Goal: Information Seeking & Learning: Get advice/opinions

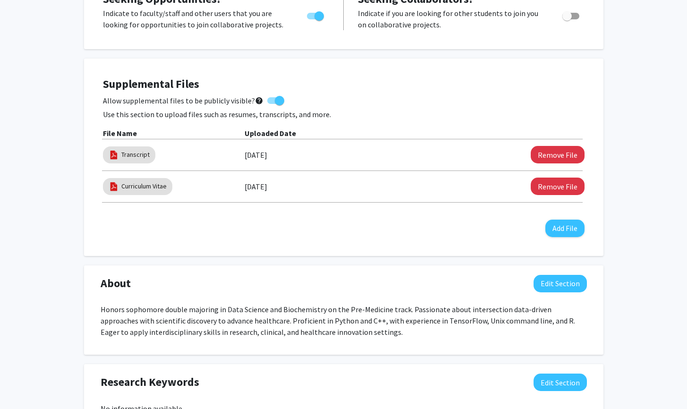
scroll to position [326, 0]
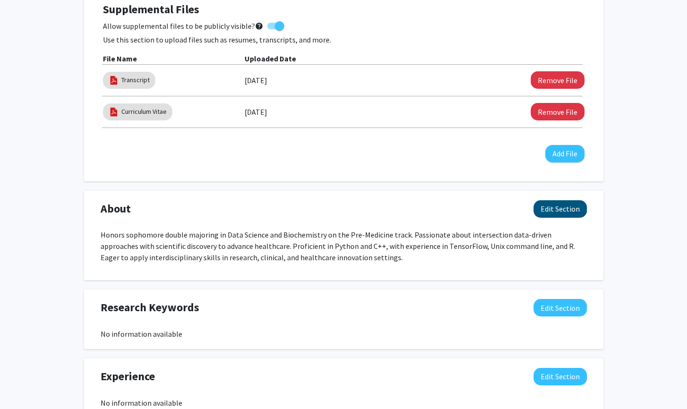
click at [545, 211] on button "Edit Section" at bounding box center [560, 208] width 53 height 17
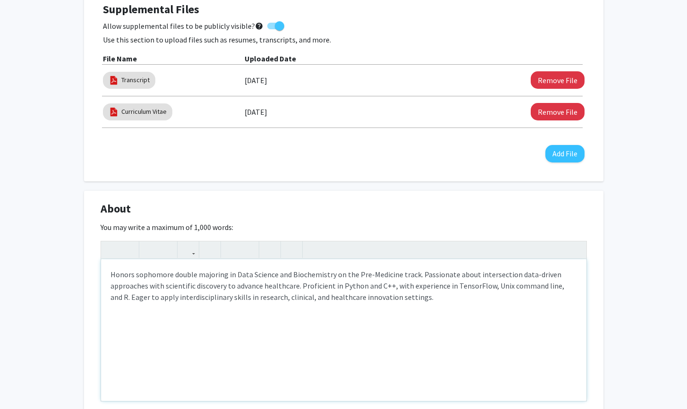
click at [388, 300] on p "Honors sophomore double majoring in Data Science and Biochemistry on the Pre-Me…" at bounding box center [344, 286] width 467 height 34
type textarea "<p>Honors sophomore double majoring in Data Science and Biochemistry on the Pre…"
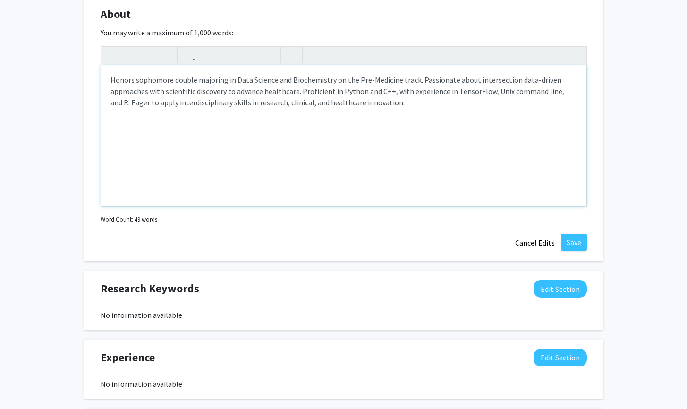
scroll to position [637, 0]
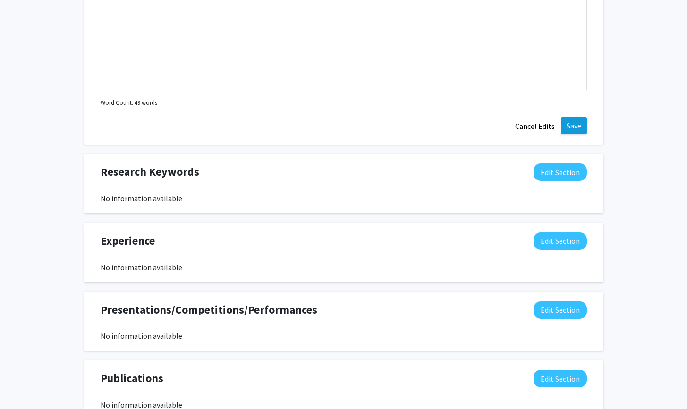
click at [582, 125] on button "Save" at bounding box center [574, 125] width 26 height 17
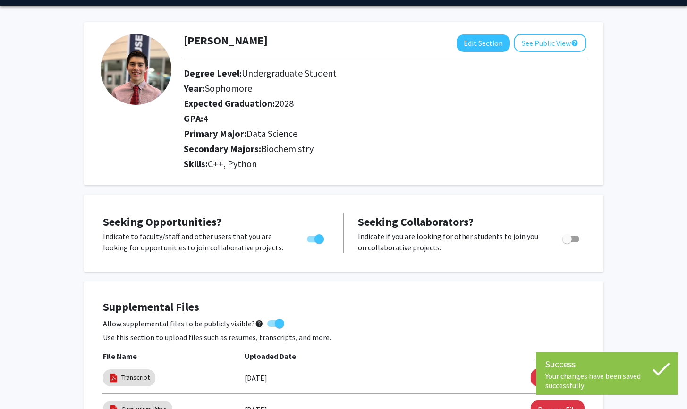
scroll to position [0, 0]
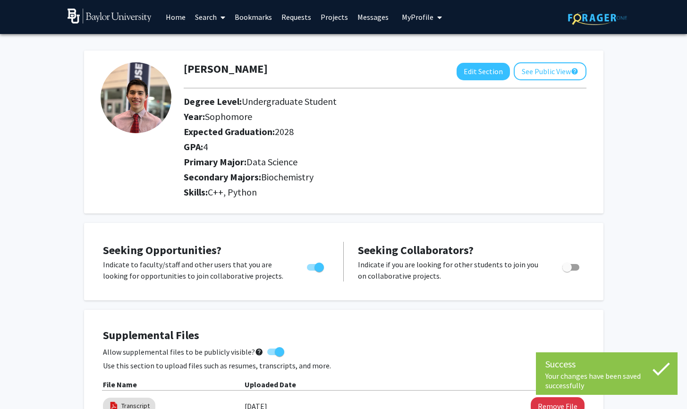
click at [419, 16] on span "My Profile" at bounding box center [418, 16] width 32 height 9
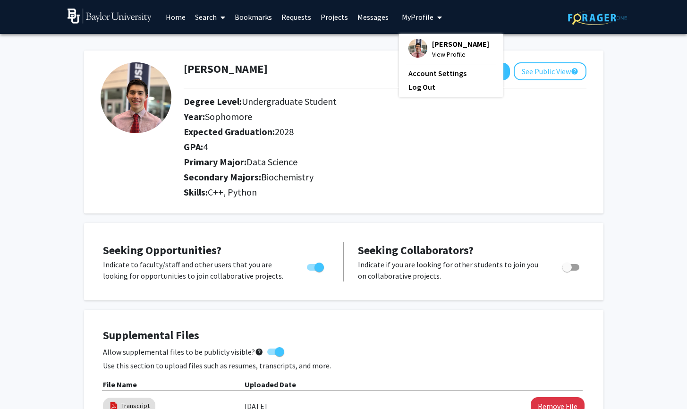
click at [382, 17] on link "Messages" at bounding box center [373, 16] width 41 height 33
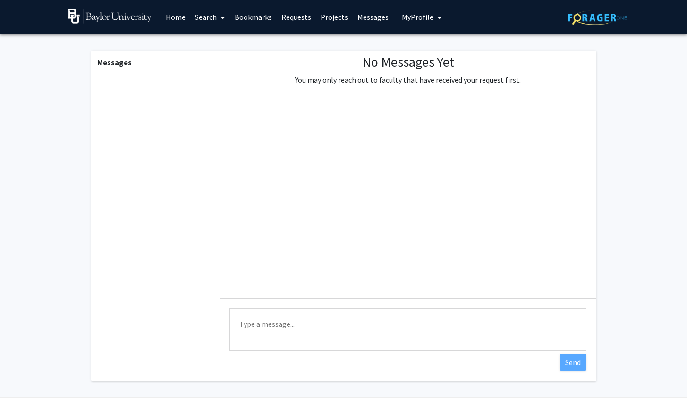
click at [333, 17] on link "Projects" at bounding box center [334, 16] width 37 height 33
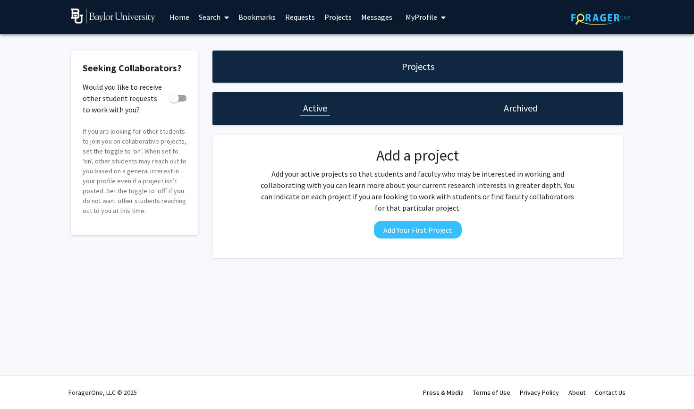
click at [417, 69] on h1 "Projects" at bounding box center [418, 66] width 33 height 13
click at [409, 229] on button "Add Your First Project" at bounding box center [418, 229] width 88 height 17
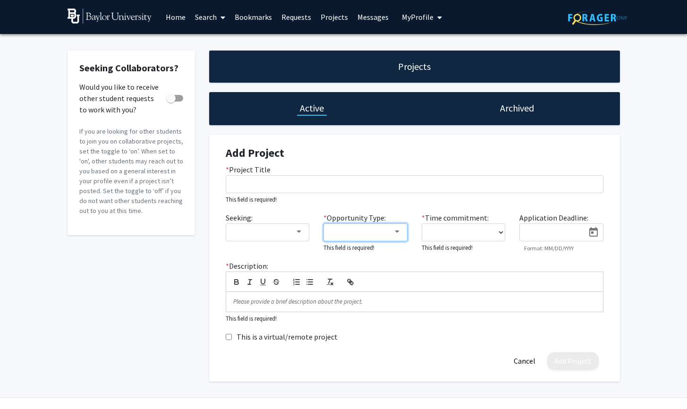
click at [393, 229] on div at bounding box center [366, 232] width 72 height 9
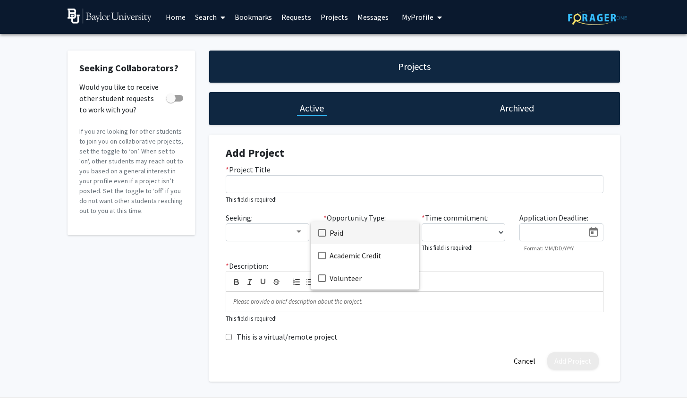
click at [349, 205] on div at bounding box center [343, 204] width 687 height 409
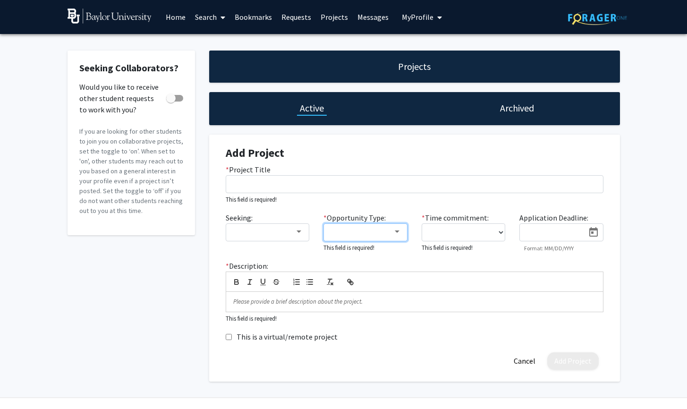
click at [402, 231] on mat-select at bounding box center [366, 232] width 84 height 18
click at [400, 228] on mat-select at bounding box center [366, 232] width 84 height 18
click at [400, 231] on div at bounding box center [397, 232] width 9 height 8
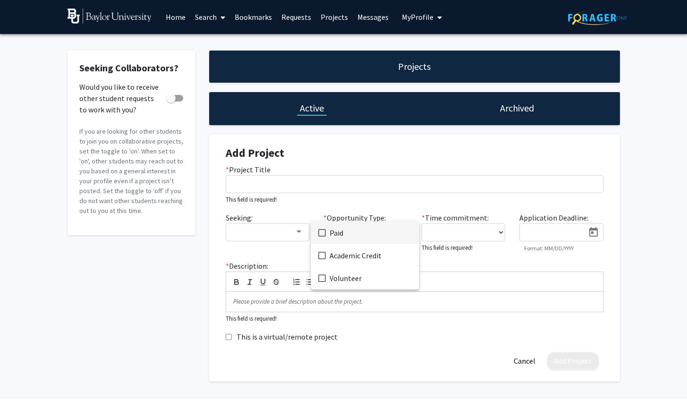
click at [383, 200] on div at bounding box center [343, 204] width 687 height 409
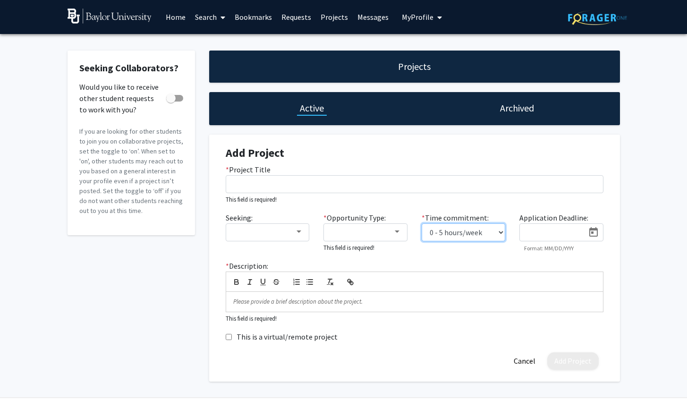
select select "fulltime"
click at [392, 233] on div at bounding box center [361, 231] width 63 height 11
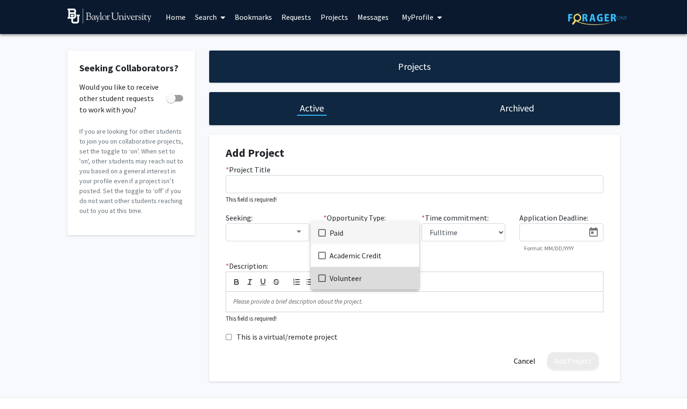
click at [355, 270] on span "Volunteer" at bounding box center [371, 278] width 82 height 23
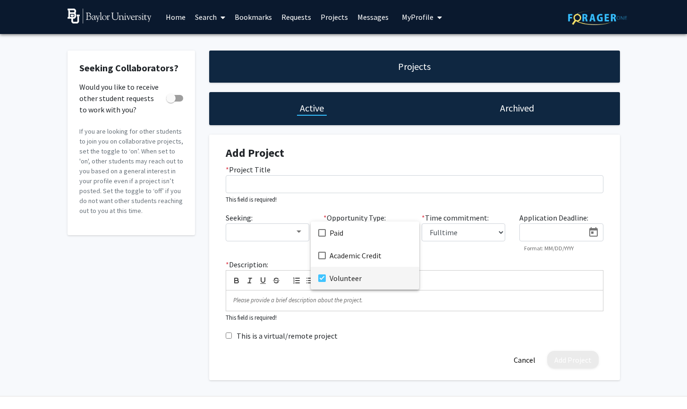
click at [254, 269] on div at bounding box center [343, 204] width 687 height 409
click at [228, 336] on input "This is a virtual/remote project" at bounding box center [229, 336] width 6 height 6
checkbox input "false"
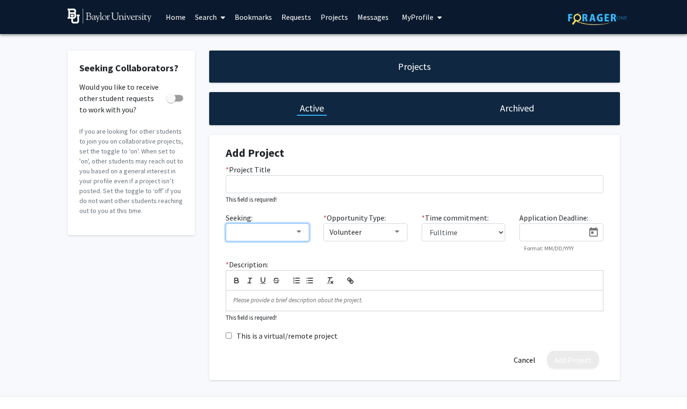
click at [304, 230] on mat-select at bounding box center [268, 232] width 84 height 18
click at [305, 234] on mat-select at bounding box center [268, 232] width 84 height 18
click at [301, 233] on div at bounding box center [299, 232] width 9 height 8
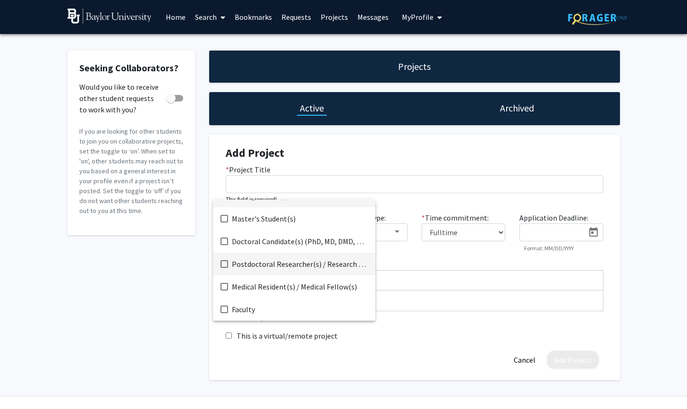
scroll to position [22, 0]
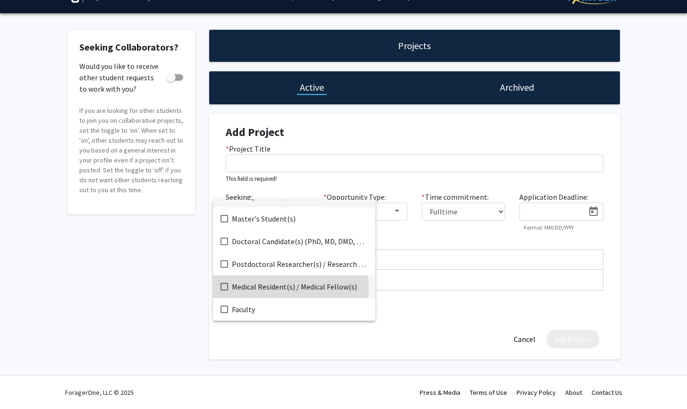
click at [242, 289] on span "Medical Resident(s) / Medical Fellow(s)" at bounding box center [300, 286] width 136 height 23
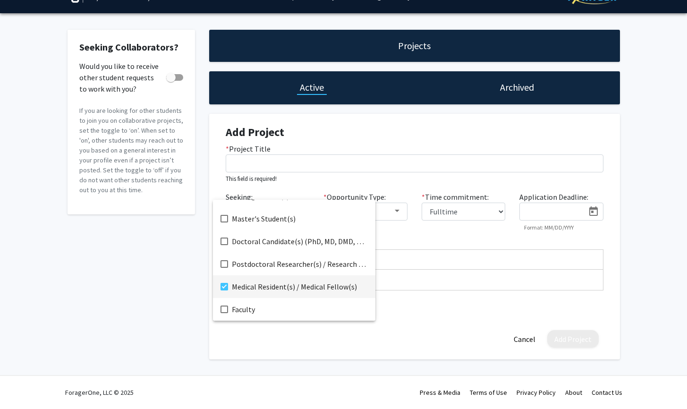
click at [461, 263] on div at bounding box center [343, 204] width 687 height 409
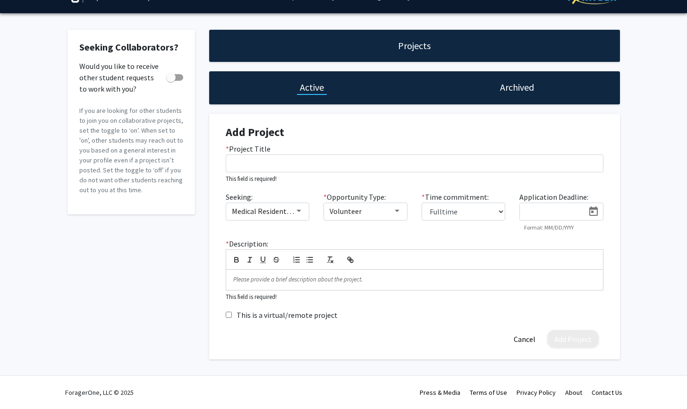
click at [461, 263] on div at bounding box center [415, 259] width 378 height 20
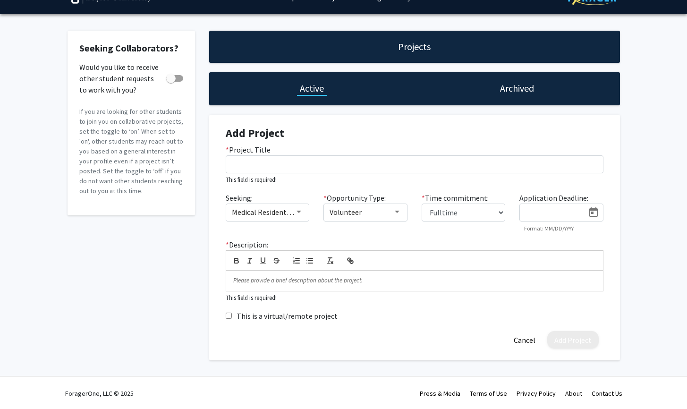
scroll to position [0, 0]
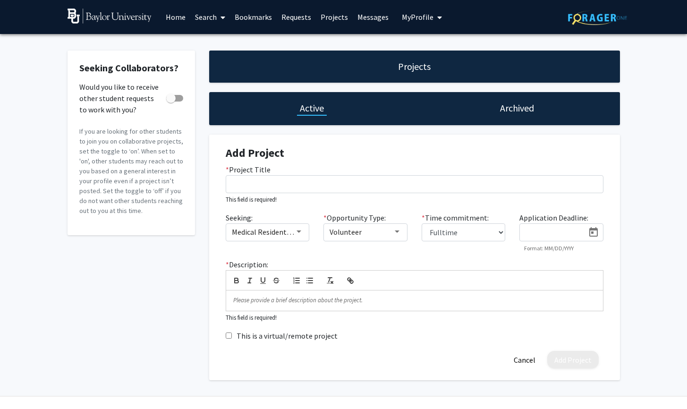
click at [500, 103] on div "Archived" at bounding box center [518, 108] width 206 height 33
click at [510, 106] on h1 "Archived" at bounding box center [517, 108] width 34 height 13
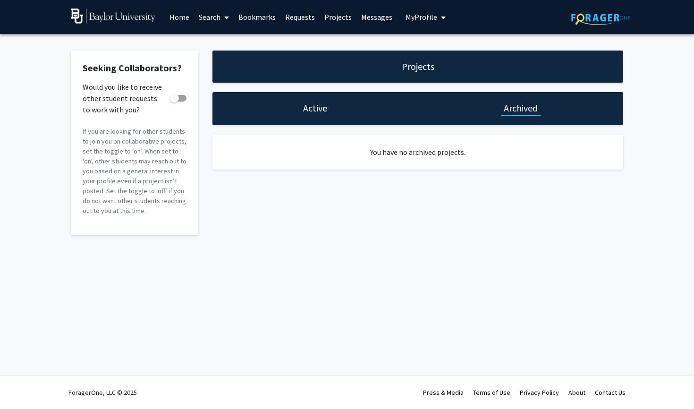
click at [304, 108] on h1 "Active" at bounding box center [315, 108] width 24 height 13
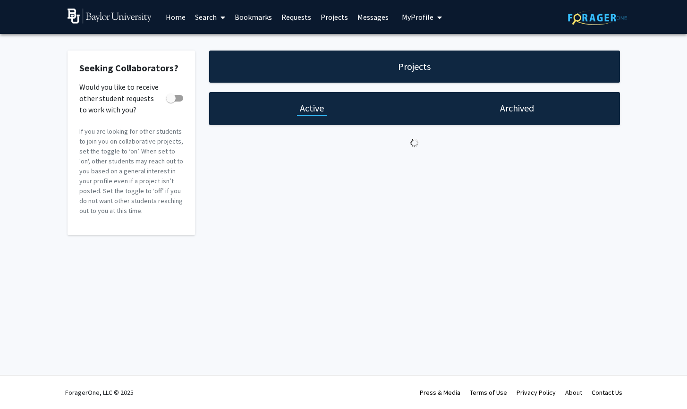
select select "fulltime"
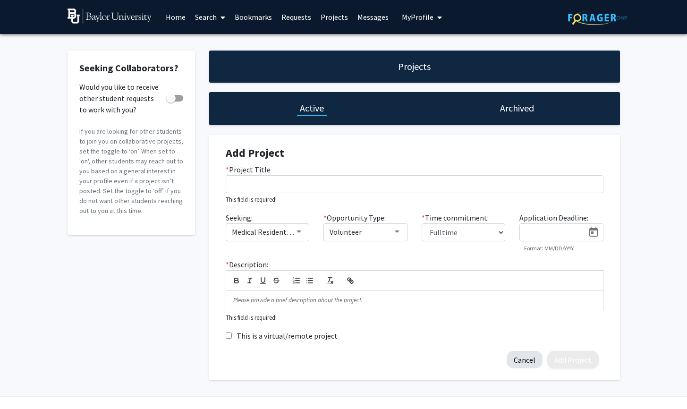
click at [525, 359] on button "Cancel" at bounding box center [525, 359] width 36 height 17
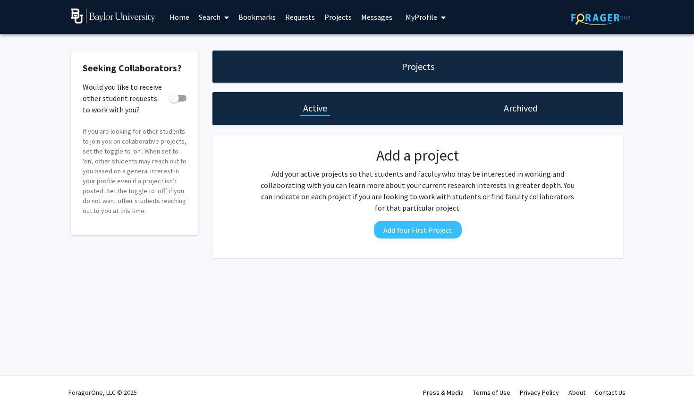
click at [166, 95] on label "Would you like to receive other student requests to work with you?" at bounding box center [135, 98] width 104 height 11
click at [174, 102] on input "Would you like to receive other student requests to work with you?" at bounding box center [174, 102] width 0 height 0
click at [171, 99] on span at bounding box center [178, 98] width 17 height 7
click at [174, 102] on input "Would you like to receive other student requests to work with you?" at bounding box center [174, 102] width 0 height 0
checkbox input "false"
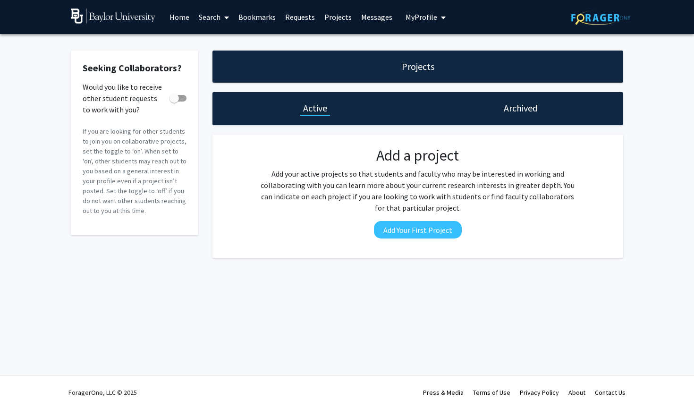
click at [225, 17] on icon at bounding box center [226, 18] width 5 height 8
click at [231, 38] on span "Faculty/Staff" at bounding box center [228, 43] width 69 height 19
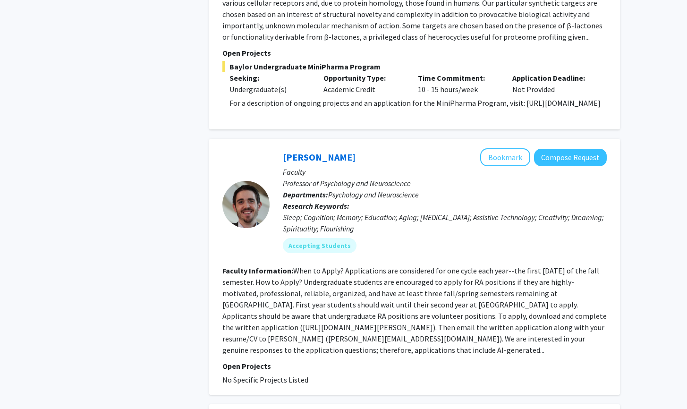
scroll to position [959, 0]
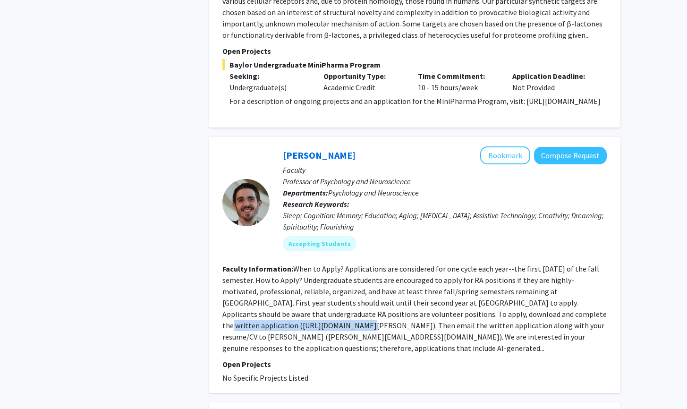
drag, startPoint x: 471, startPoint y: 304, endPoint x: 590, endPoint y: 307, distance: 119.6
click at [590, 307] on fg-read-more "When to Apply? Applications are considered for one cycle each year--the first […" at bounding box center [415, 308] width 385 height 89
copy fg-read-more "[URL][DOMAIN_NAME][PERSON_NAME]"
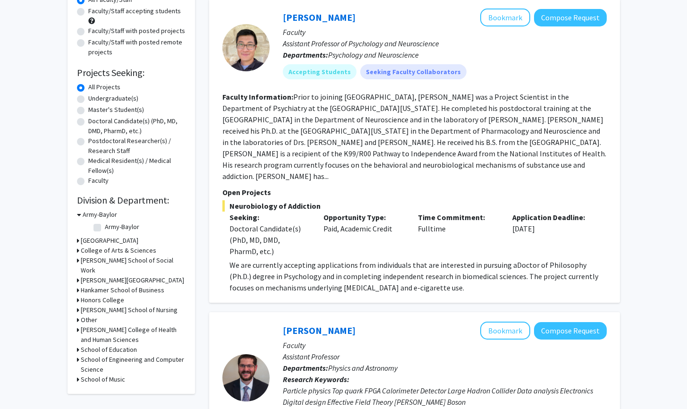
scroll to position [0, 0]
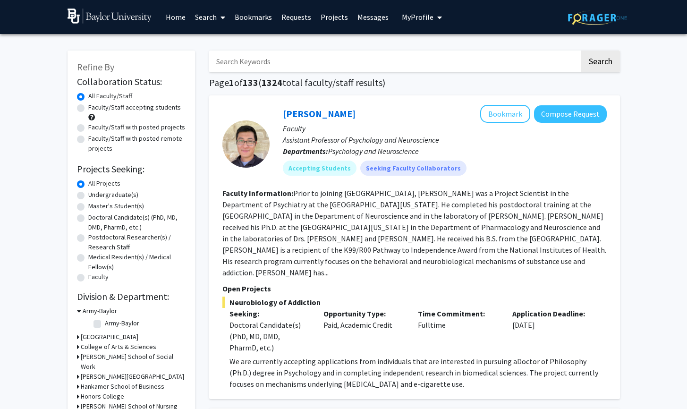
click at [88, 195] on label "Undergraduate(s)" at bounding box center [113, 195] width 50 height 10
click at [88, 195] on input "Undergraduate(s)" at bounding box center [91, 193] width 6 height 6
radio input "true"
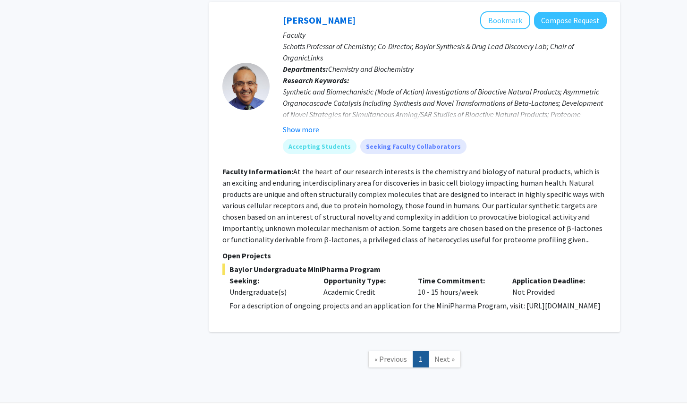
scroll to position [469, 0]
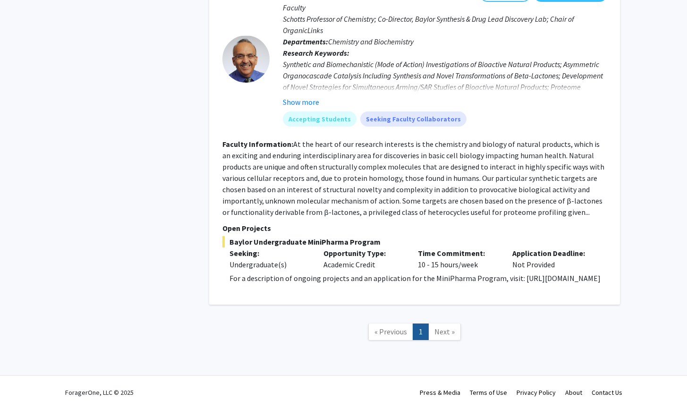
click at [442, 331] on span "Next »" at bounding box center [445, 331] width 20 height 9
click at [421, 331] on link "1" at bounding box center [421, 332] width 16 height 17
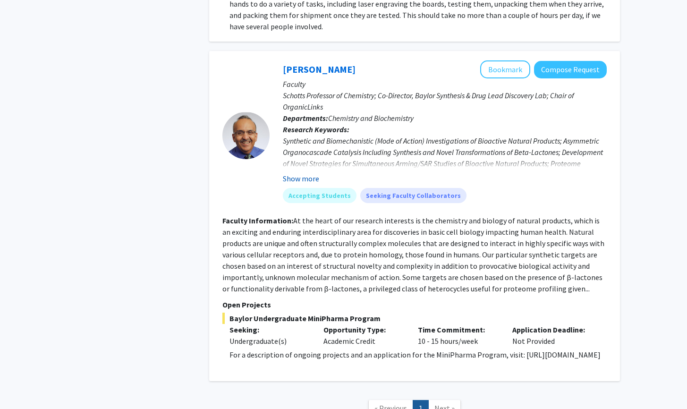
scroll to position [394, 0]
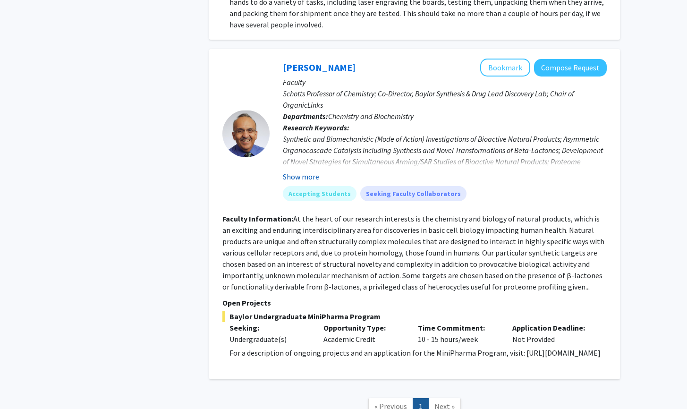
click at [293, 171] on button "Show more" at bounding box center [301, 176] width 36 height 11
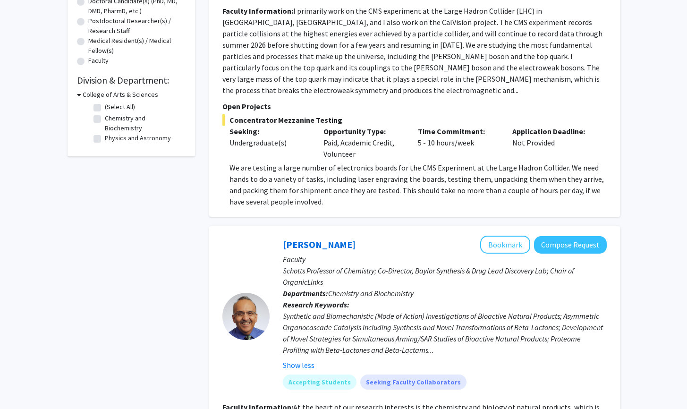
scroll to position [0, 0]
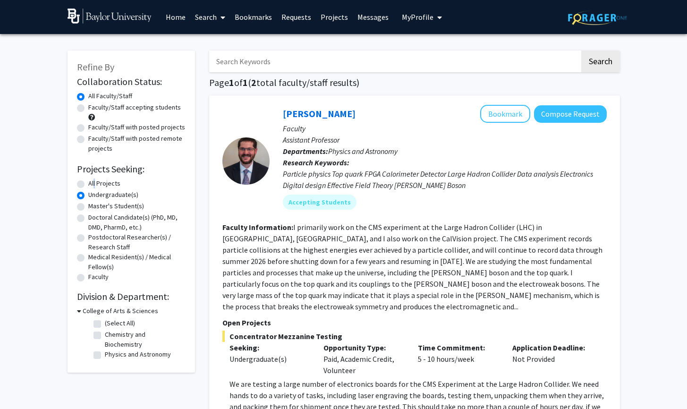
click at [91, 186] on label "All Projects" at bounding box center [104, 184] width 32 height 10
click at [91, 185] on input "All Projects" at bounding box center [91, 182] width 6 height 6
radio input "true"
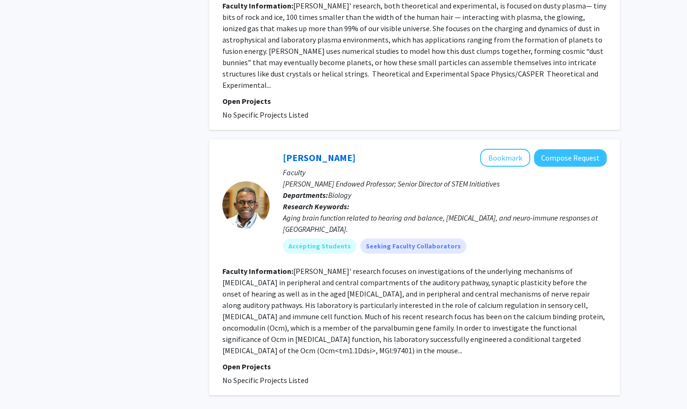
scroll to position [2459, 0]
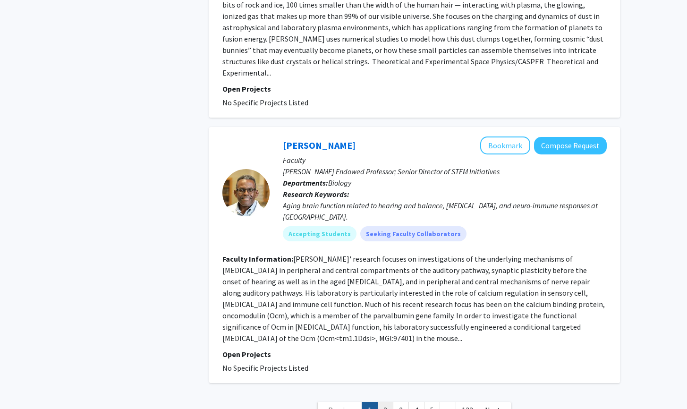
click at [383, 402] on link "2" at bounding box center [385, 410] width 16 height 17
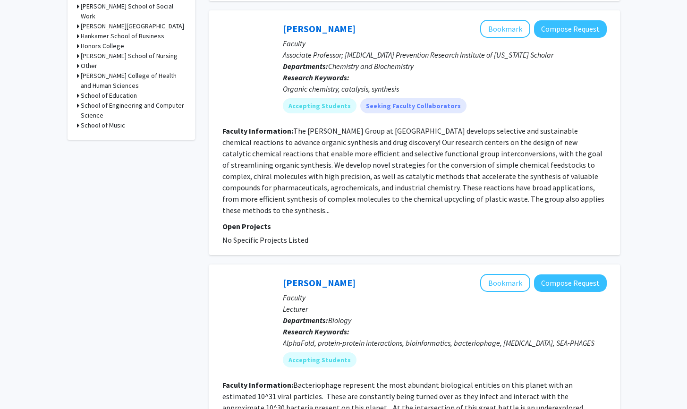
scroll to position [354, 0]
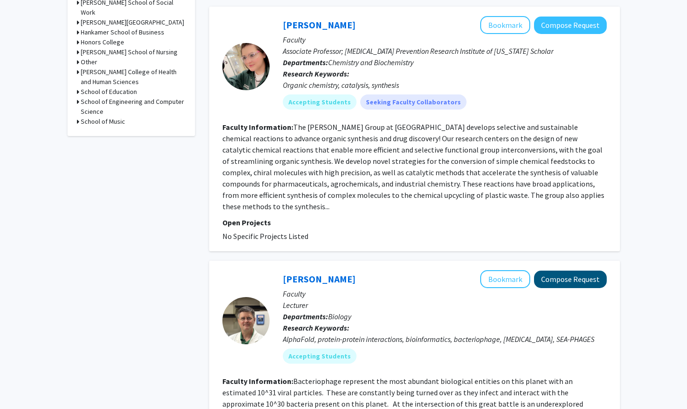
click at [558, 271] on button "Compose Request" at bounding box center [570, 279] width 73 height 17
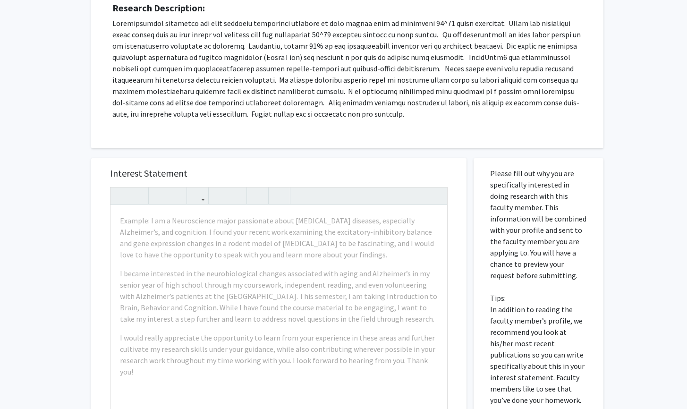
scroll to position [186, 0]
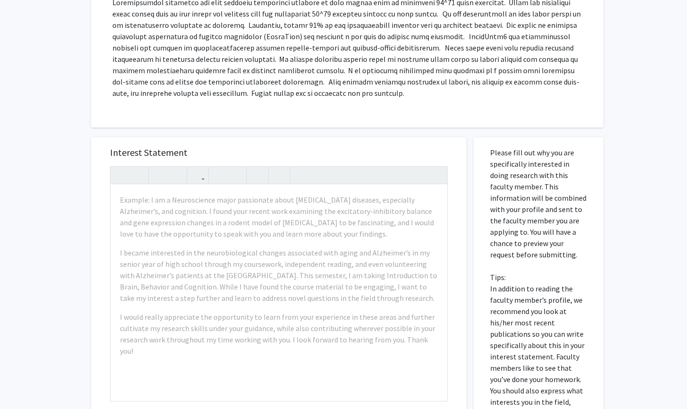
click at [532, 252] on p "Please fill out why you are specifically interested in doing research with this…" at bounding box center [538, 288] width 97 height 283
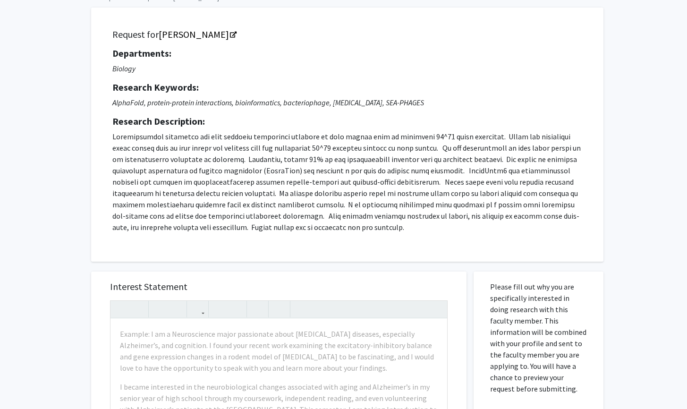
scroll to position [0, 0]
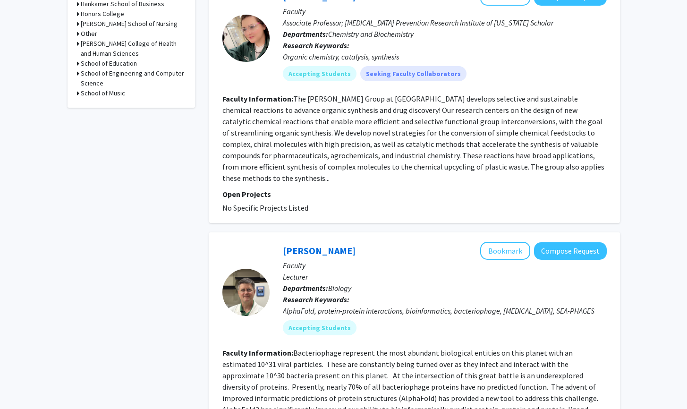
scroll to position [465, 0]
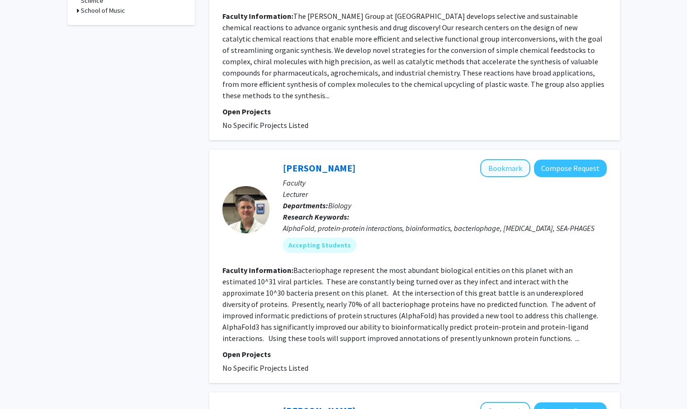
click at [503, 159] on button "Bookmark" at bounding box center [505, 168] width 50 height 18
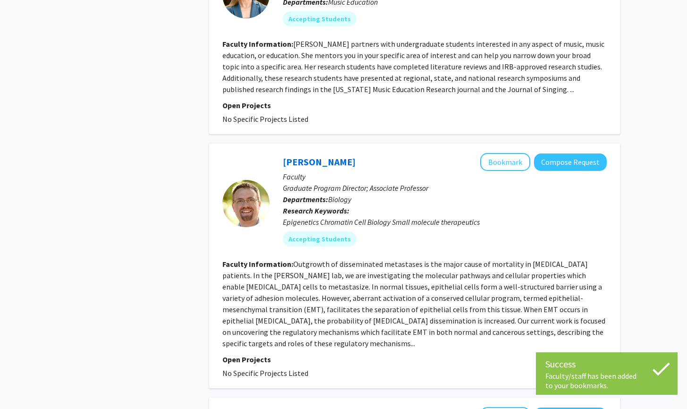
scroll to position [2154, 0]
